Goal: Transaction & Acquisition: Book appointment/travel/reservation

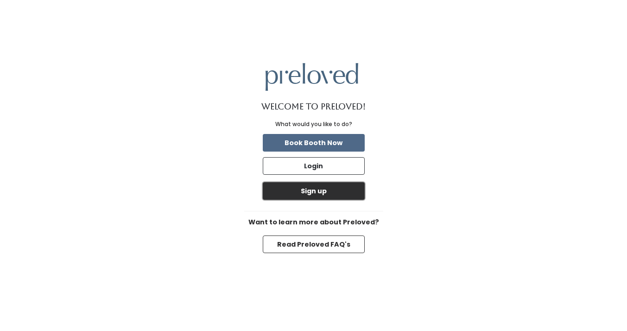
click at [315, 189] on button "Sign up" at bounding box center [314, 191] width 102 height 18
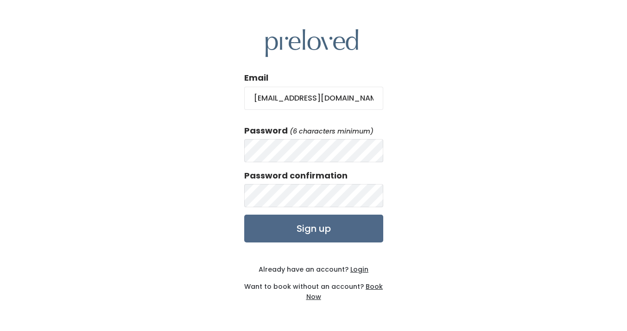
type input "[EMAIL_ADDRESS][DOMAIN_NAME]"
click at [244, 215] on input "Sign up" at bounding box center [313, 229] width 139 height 28
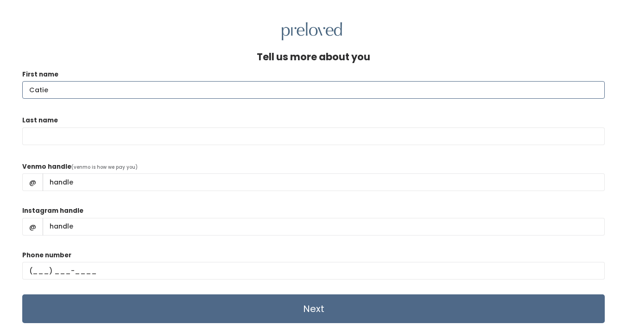
type input "Catie"
type input "Featherstone"
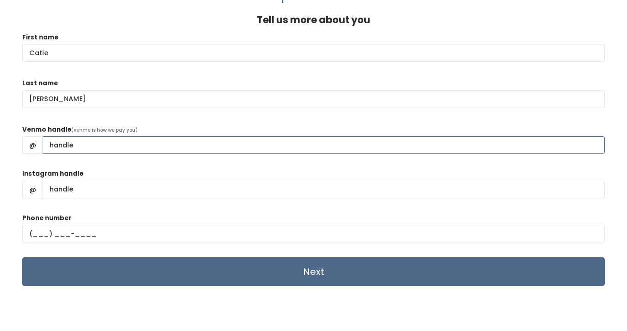
scroll to position [40, 0]
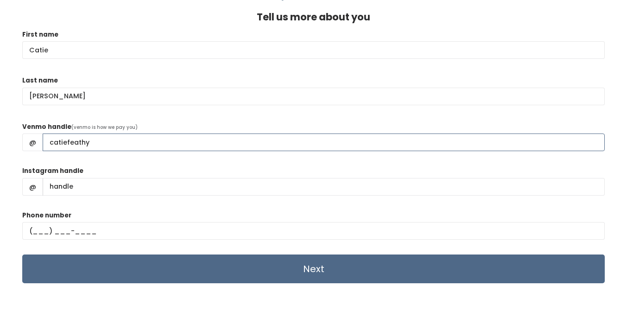
type input "catiefeathy"
click at [9, 175] on div "Tell us more about you First name Catie Last name Featherstone Venmo handle (ve…" at bounding box center [313, 165] width 627 height 331
click at [61, 227] on input "text" at bounding box center [313, 231] width 582 height 18
type input "(540) 809-0690"
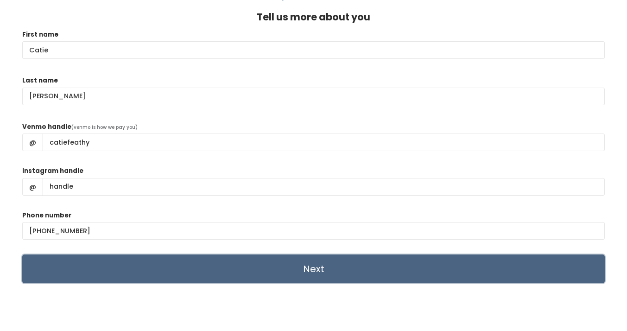
click at [172, 276] on input "Next" at bounding box center [313, 268] width 582 height 29
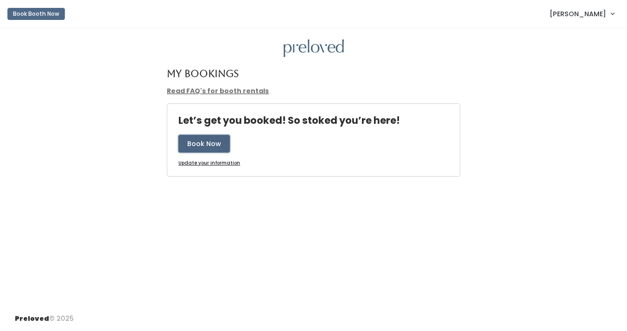
click at [208, 144] on button "Book Now" at bounding box center [203, 144] width 51 height 18
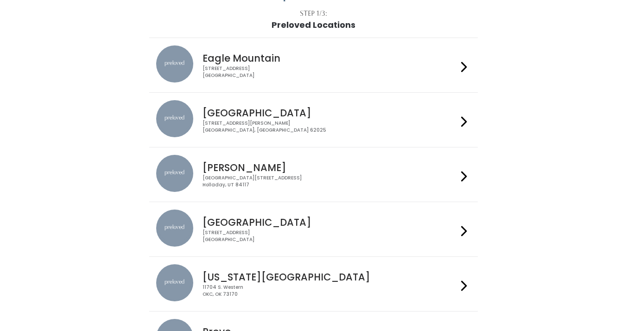
scroll to position [42, 0]
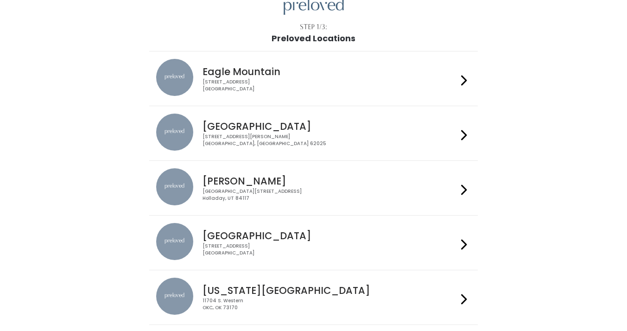
click at [226, 69] on h4 "Eagle Mountain" at bounding box center [329, 71] width 255 height 11
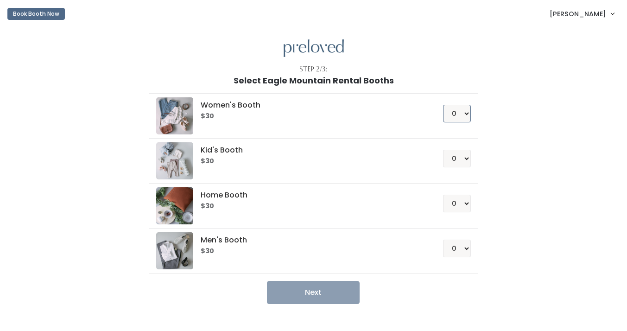
click at [464, 112] on select "0 1 2 3 4" at bounding box center [457, 114] width 28 height 18
select select "1"
click at [443, 105] on select "0 1 2 3 4" at bounding box center [457, 114] width 28 height 18
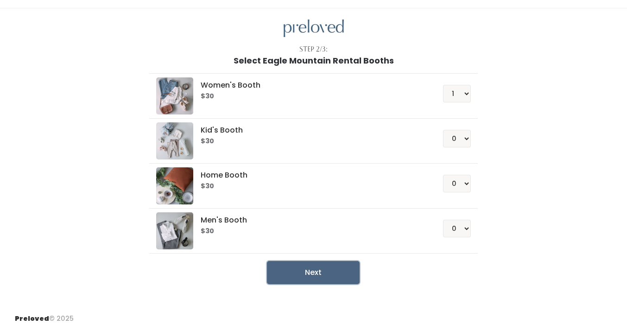
click at [315, 273] on button "Next" at bounding box center [313, 272] width 93 height 23
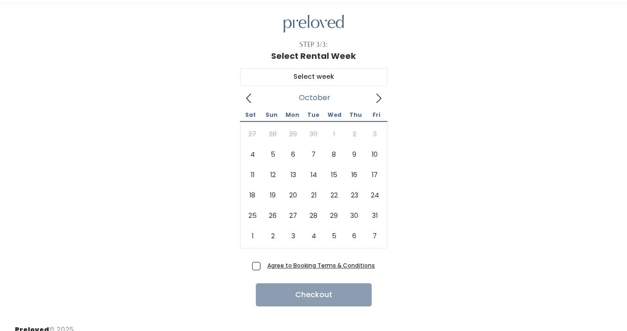
scroll to position [27, 0]
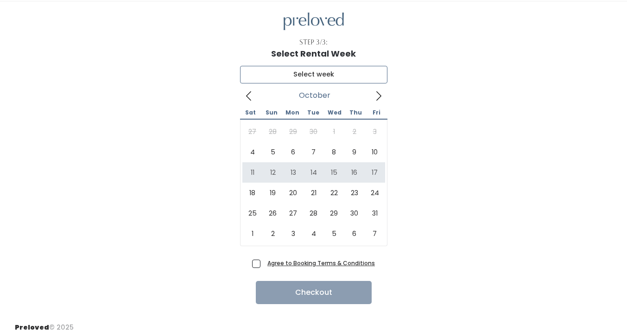
type input "October 11 to October 17"
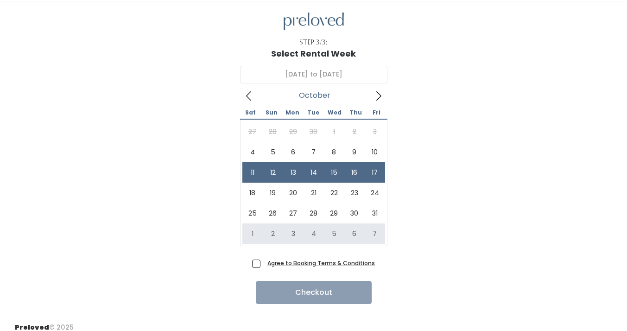
click at [264, 265] on span "Agree to Booking Terms & Conditions" at bounding box center [319, 262] width 111 height 9
click at [264, 264] on input "Agree to Booking Terms & Conditions" at bounding box center [267, 261] width 6 height 6
checkbox input "true"
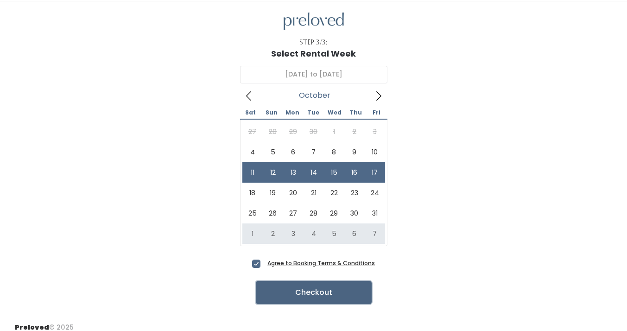
click at [304, 291] on button "Checkout" at bounding box center [314, 292] width 116 height 23
